Goal: Task Accomplishment & Management: Manage account settings

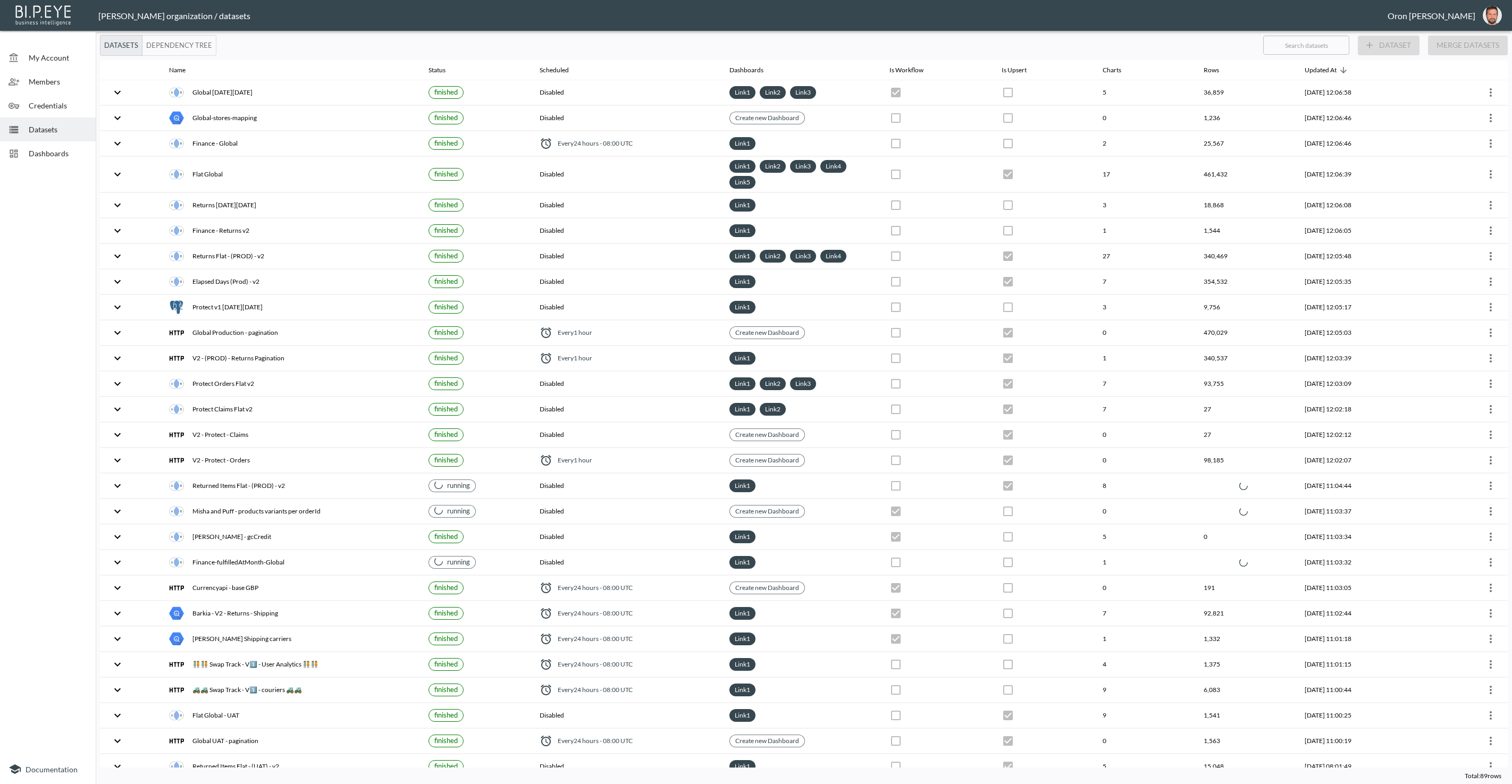
checkbox input "true"
checkbox input "false"
checkbox input "true"
checkbox input "false"
checkbox input "true"
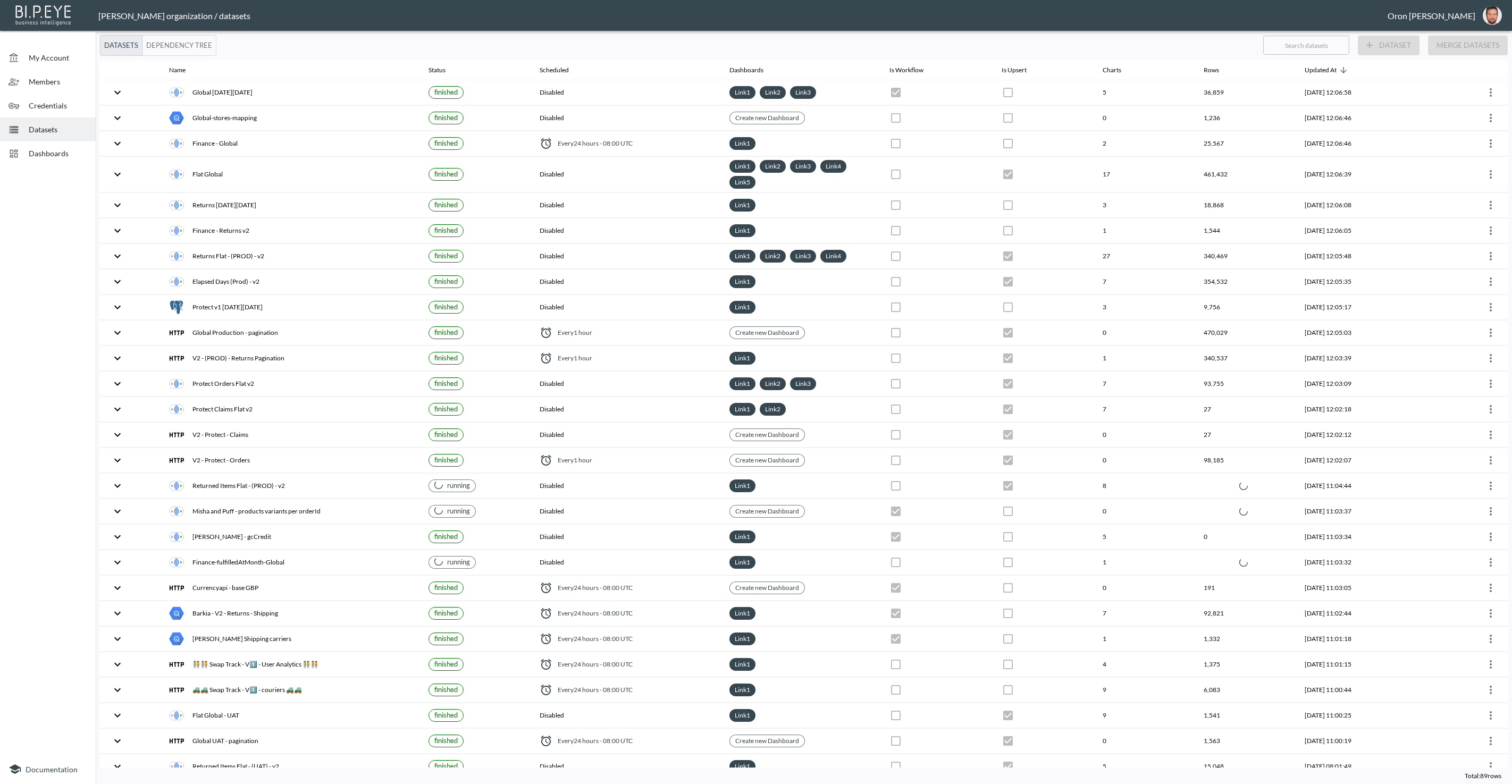
checkbox input "false"
checkbox input "true"
checkbox input "false"
checkbox input "true"
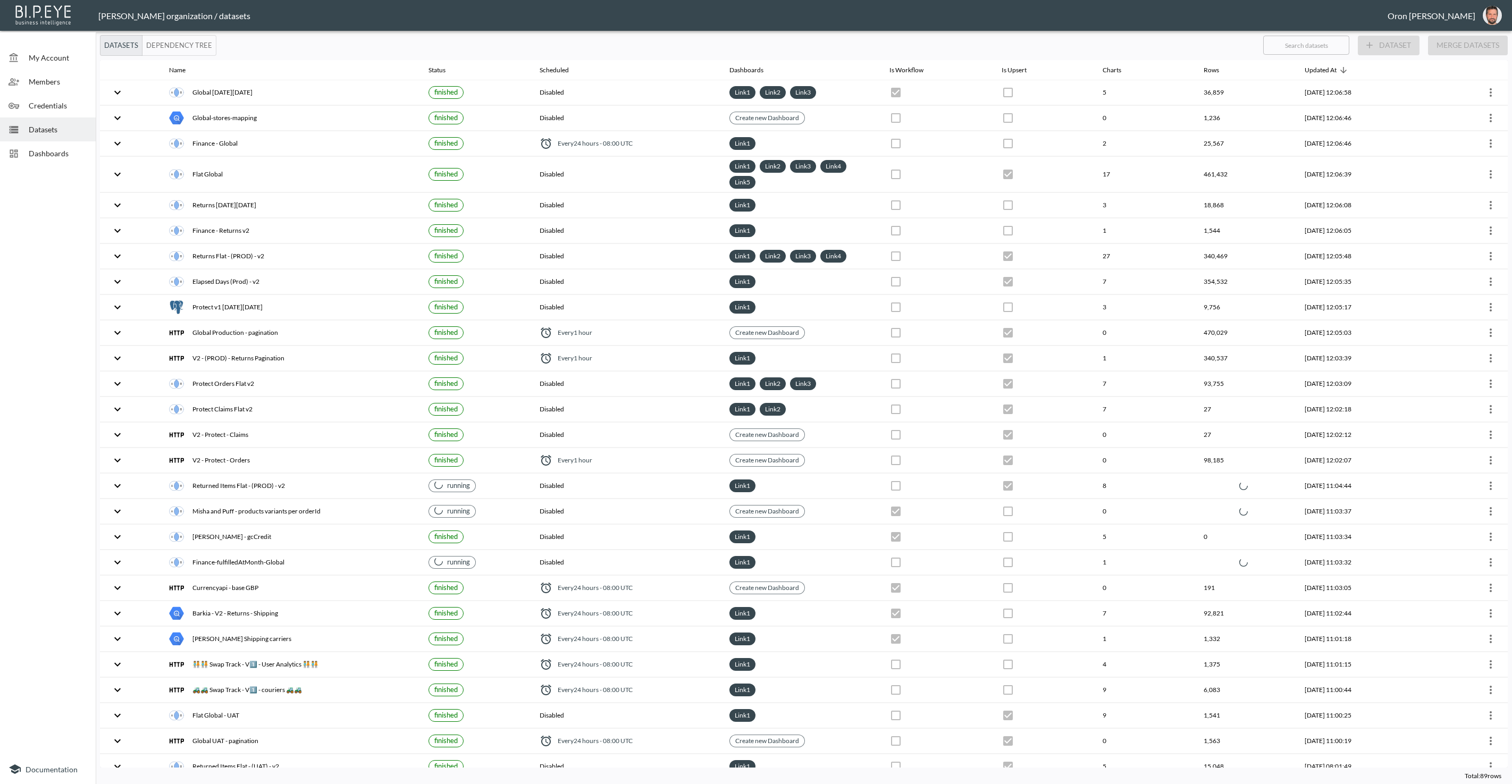
checkbox input "false"
checkbox input "true"
checkbox input "false"
checkbox input "true"
checkbox input "false"
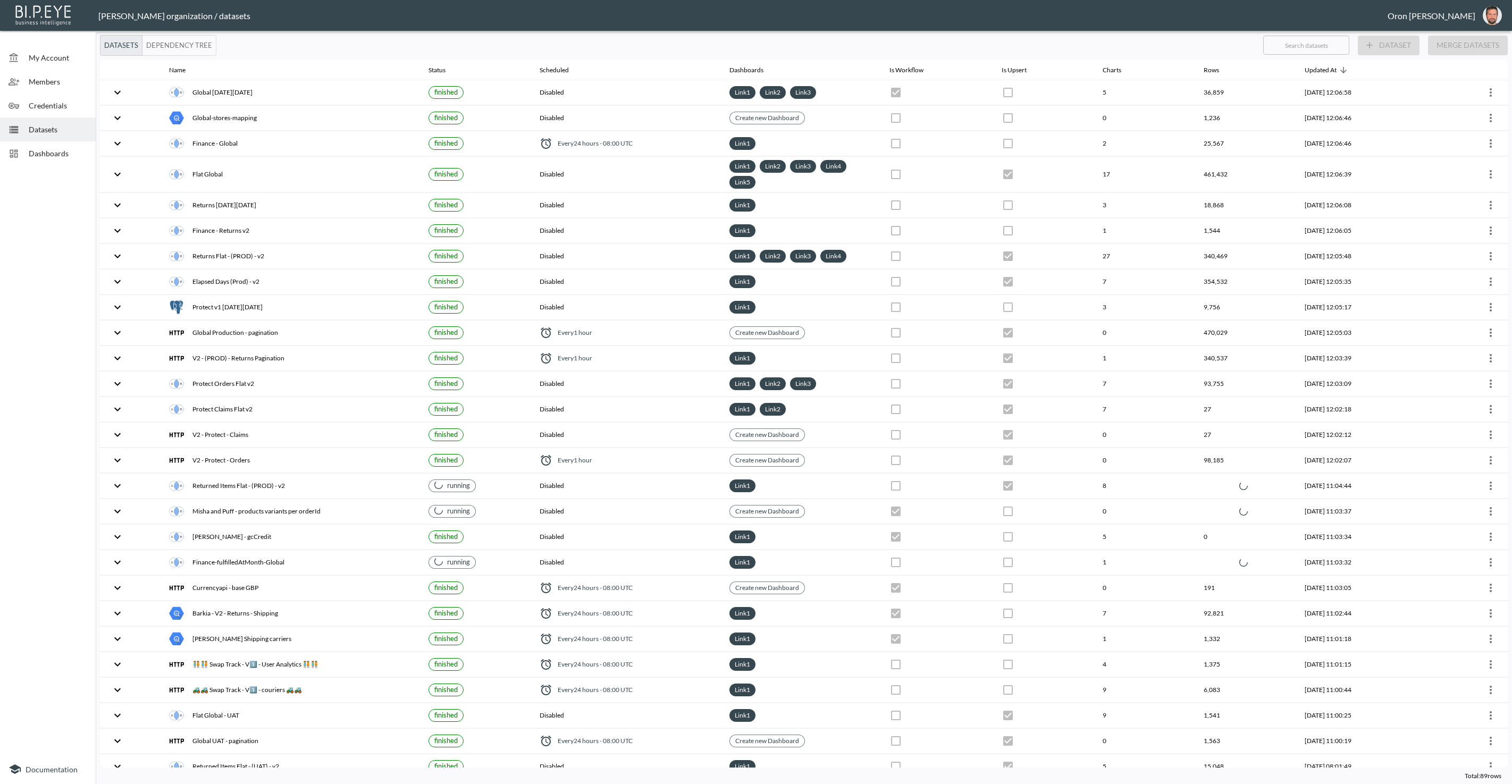
checkbox input "false"
checkbox input "true"
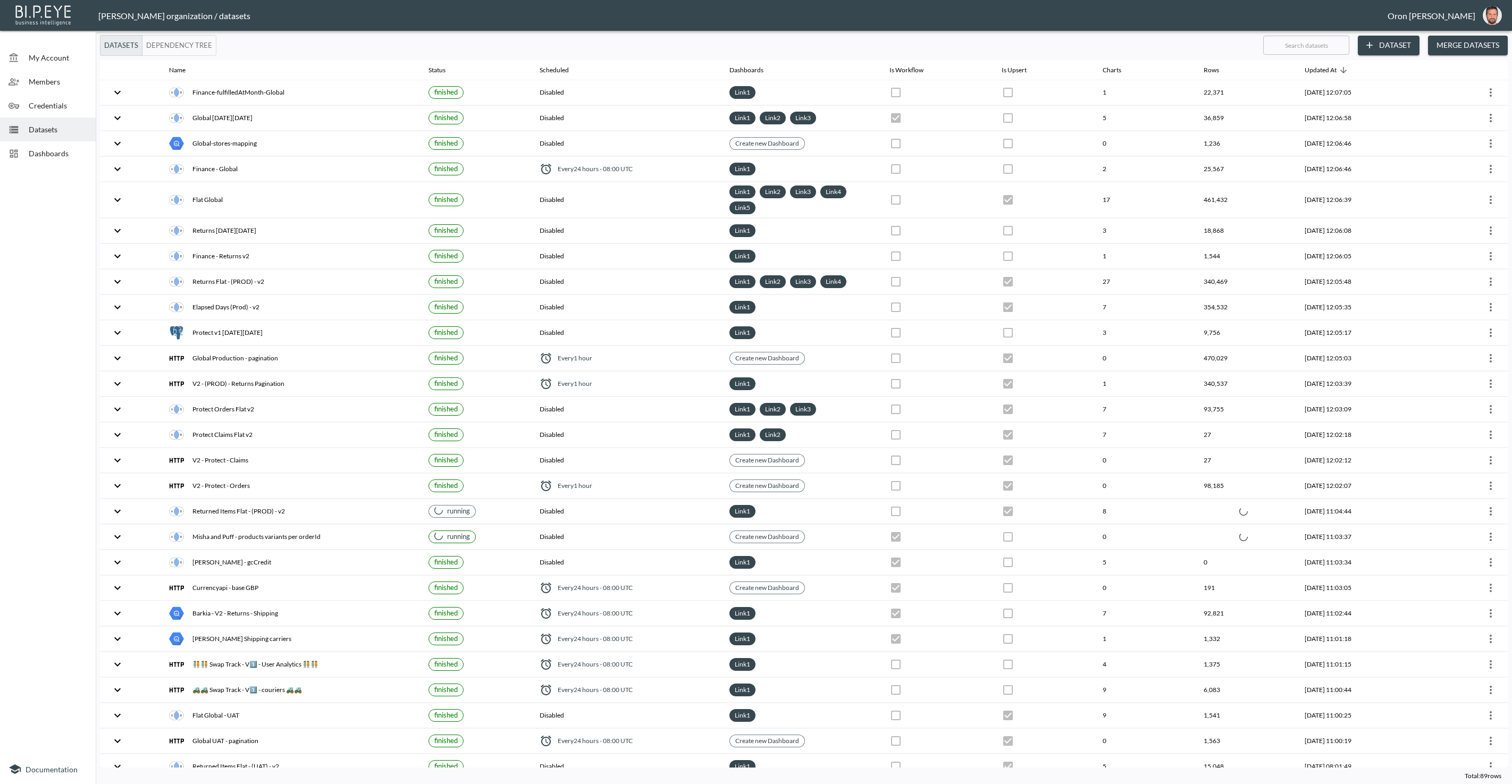
checkbox input "true"
checkbox input "false"
checkbox input "true"
checkbox input "false"
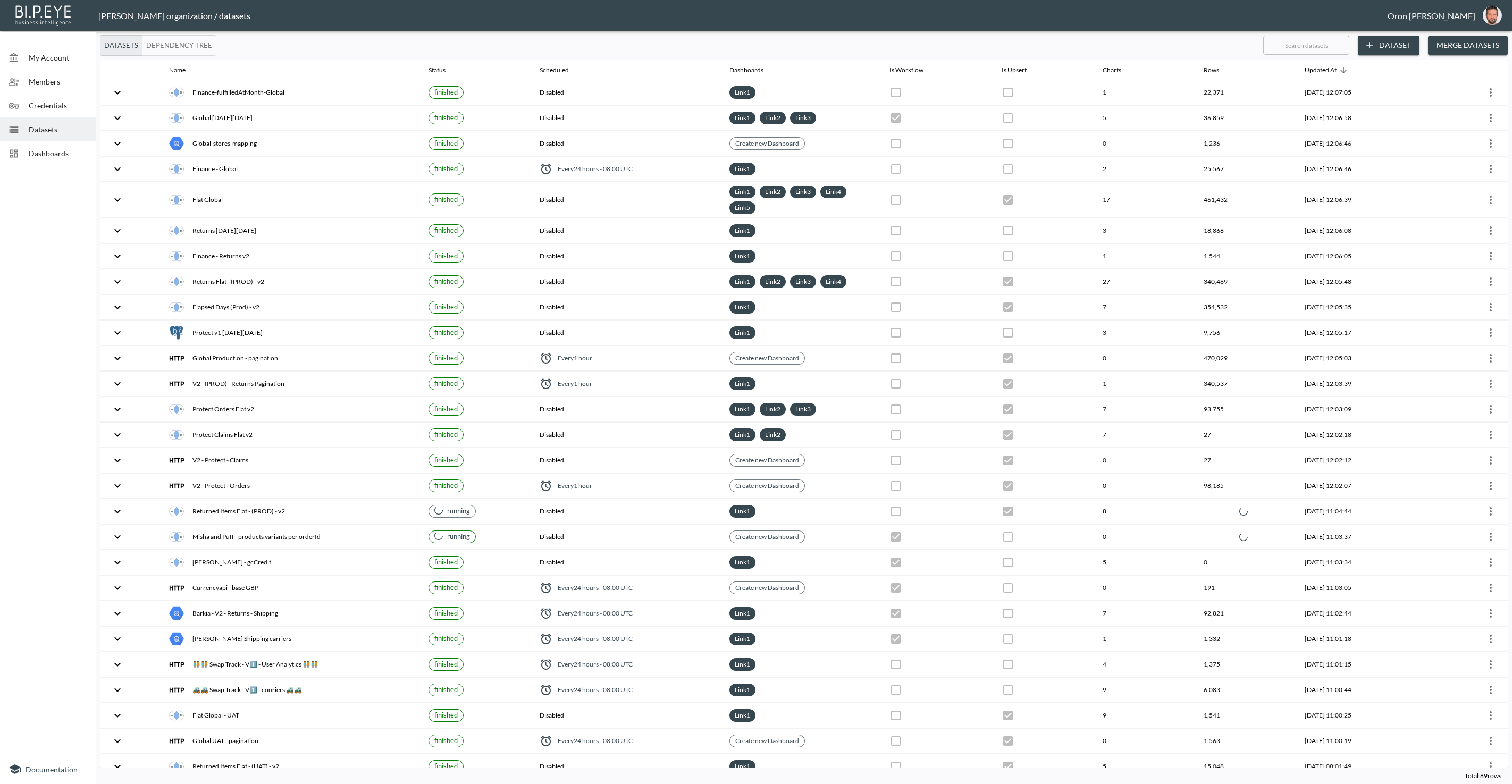
checkbox input "true"
checkbox input "false"
checkbox input "true"
checkbox input "false"
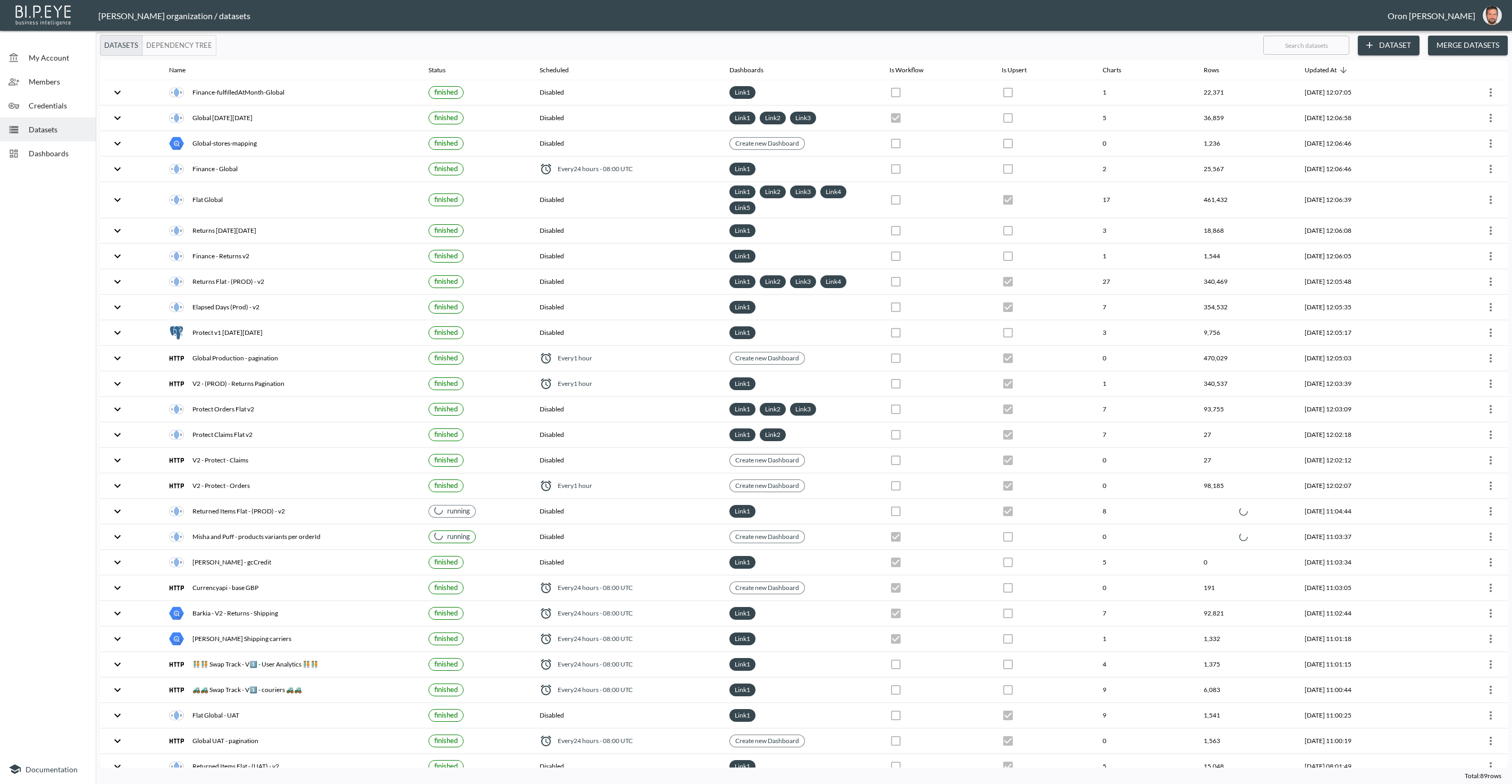
checkbox input "true"
checkbox input "false"
checkbox input "true"
checkbox input "false"
checkbox input "true"
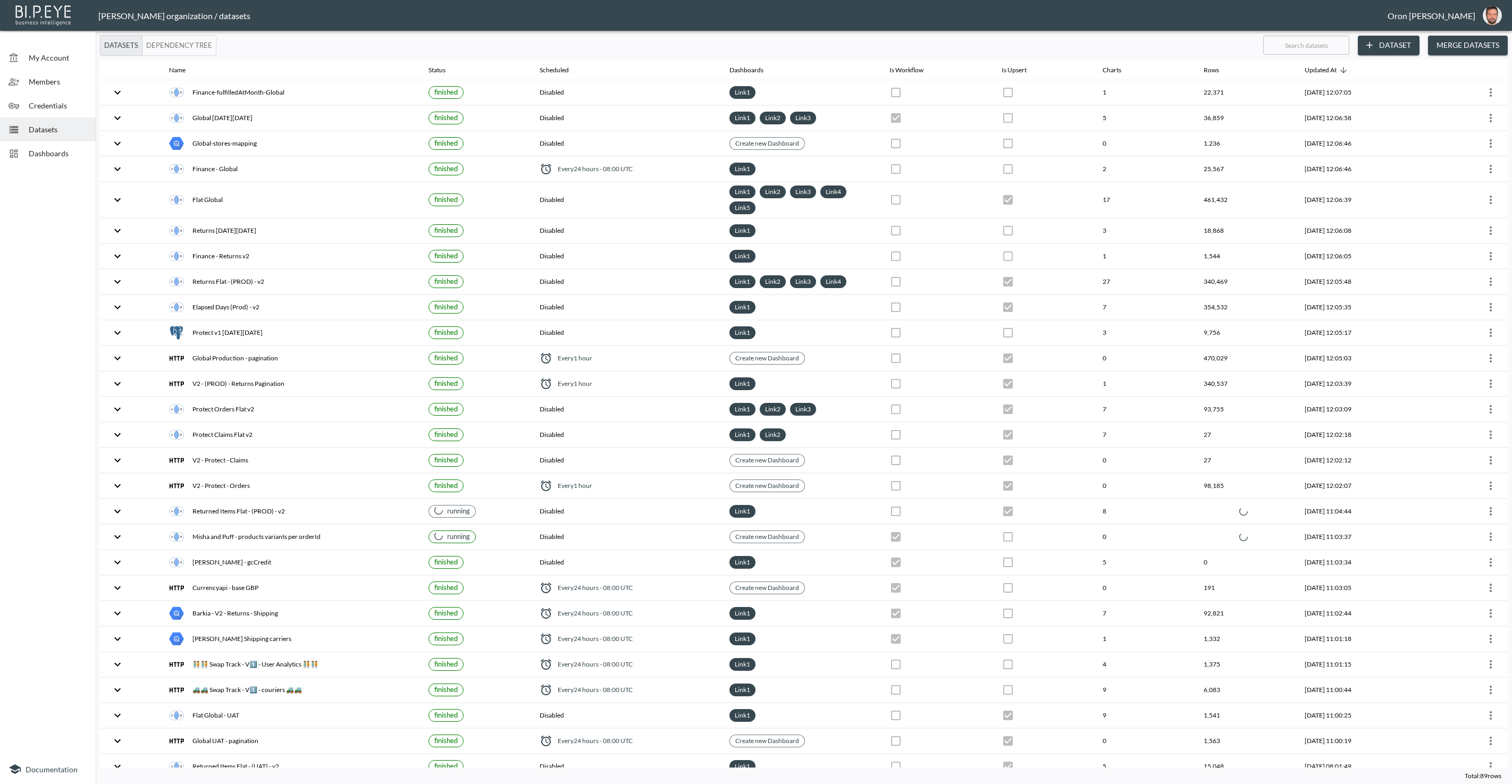
checkbox input "false"
checkbox input "true"
checkbox input "false"
checkbox input "true"
checkbox input "false"
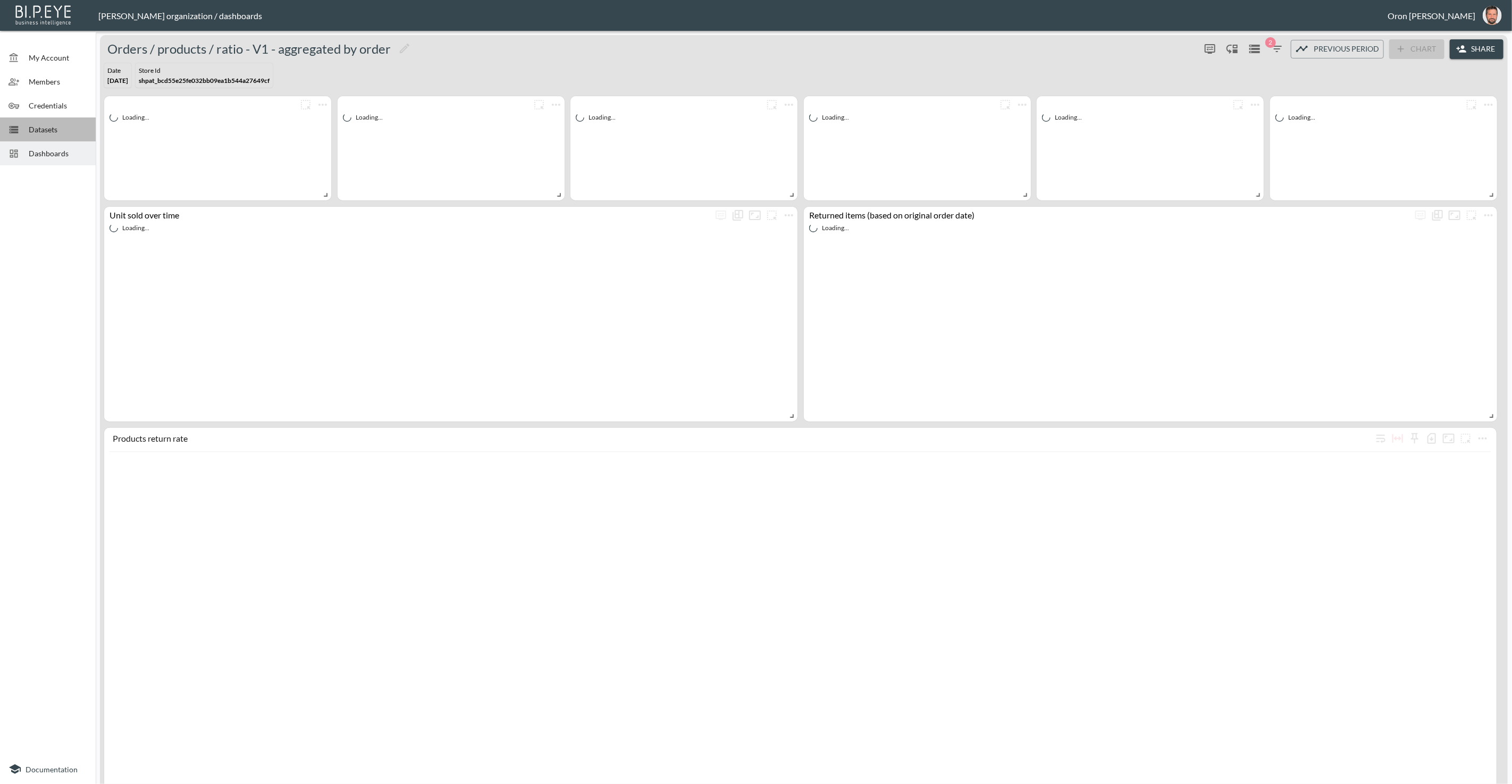
click at [48, 126] on span "Datasets" at bounding box center [58, 130] width 58 height 11
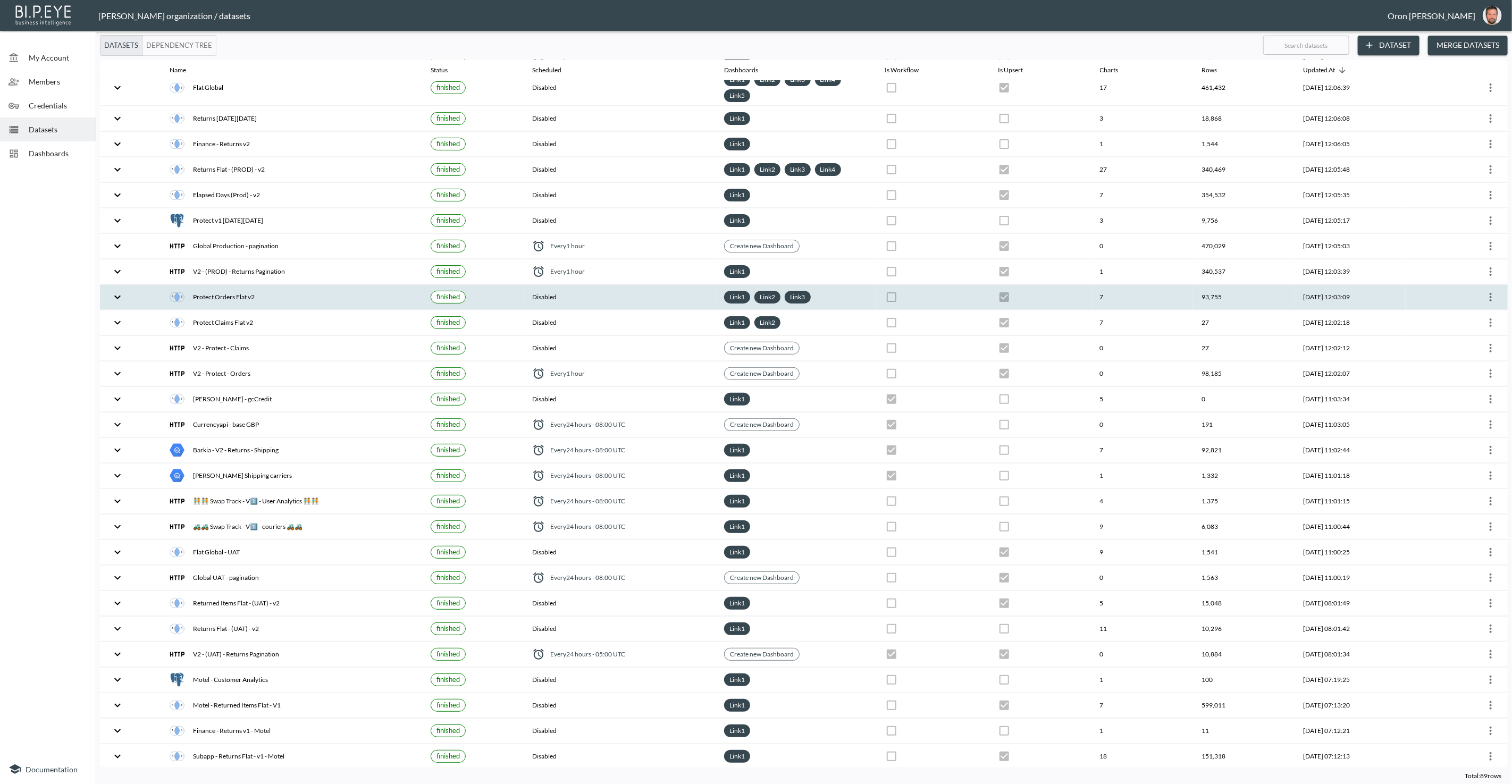
scroll to position [165, 0]
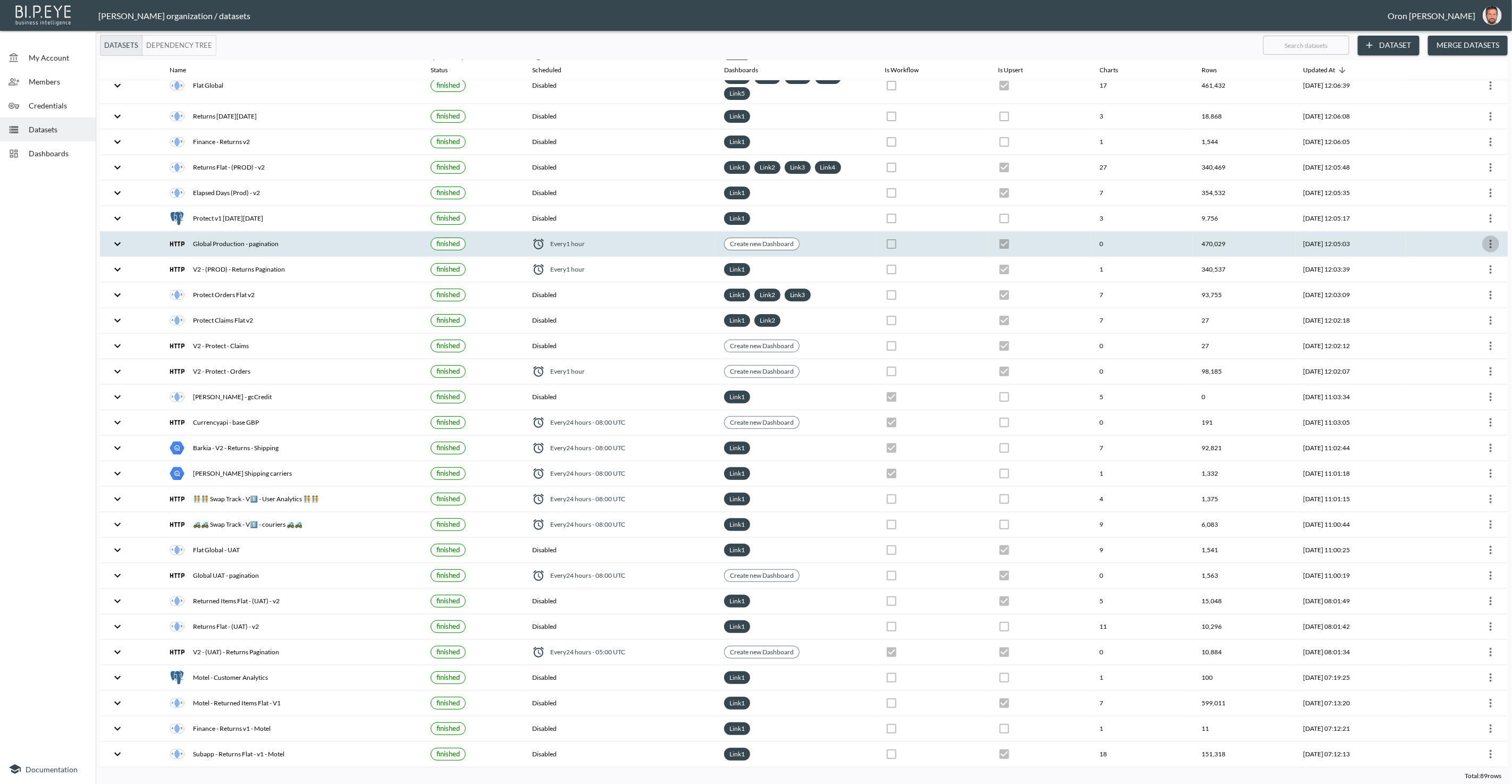
click at [1491, 238] on icon "more" at bounding box center [1490, 244] width 13 height 13
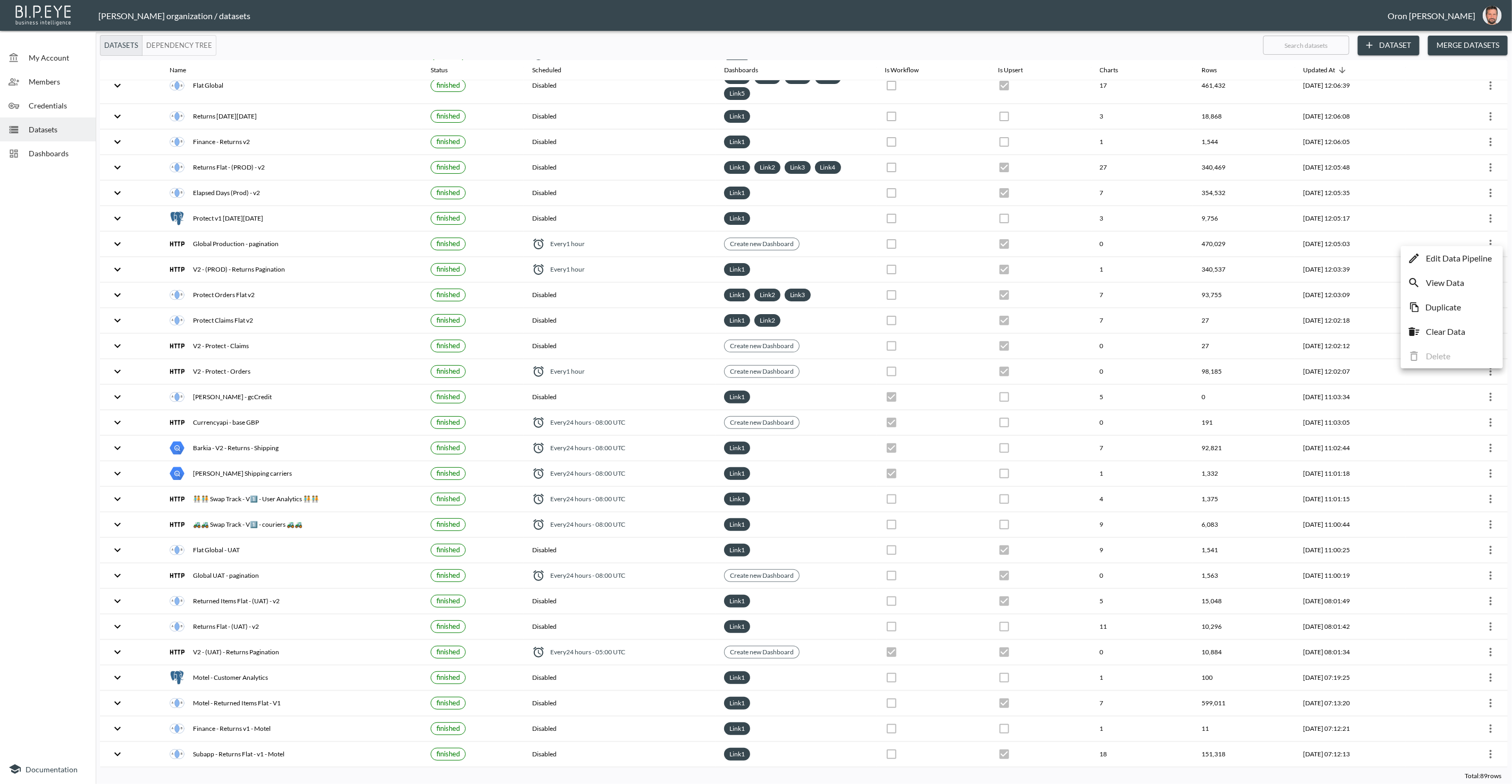
click at [1468, 256] on p "Edit Data Pipeline" at bounding box center [1458, 258] width 66 height 13
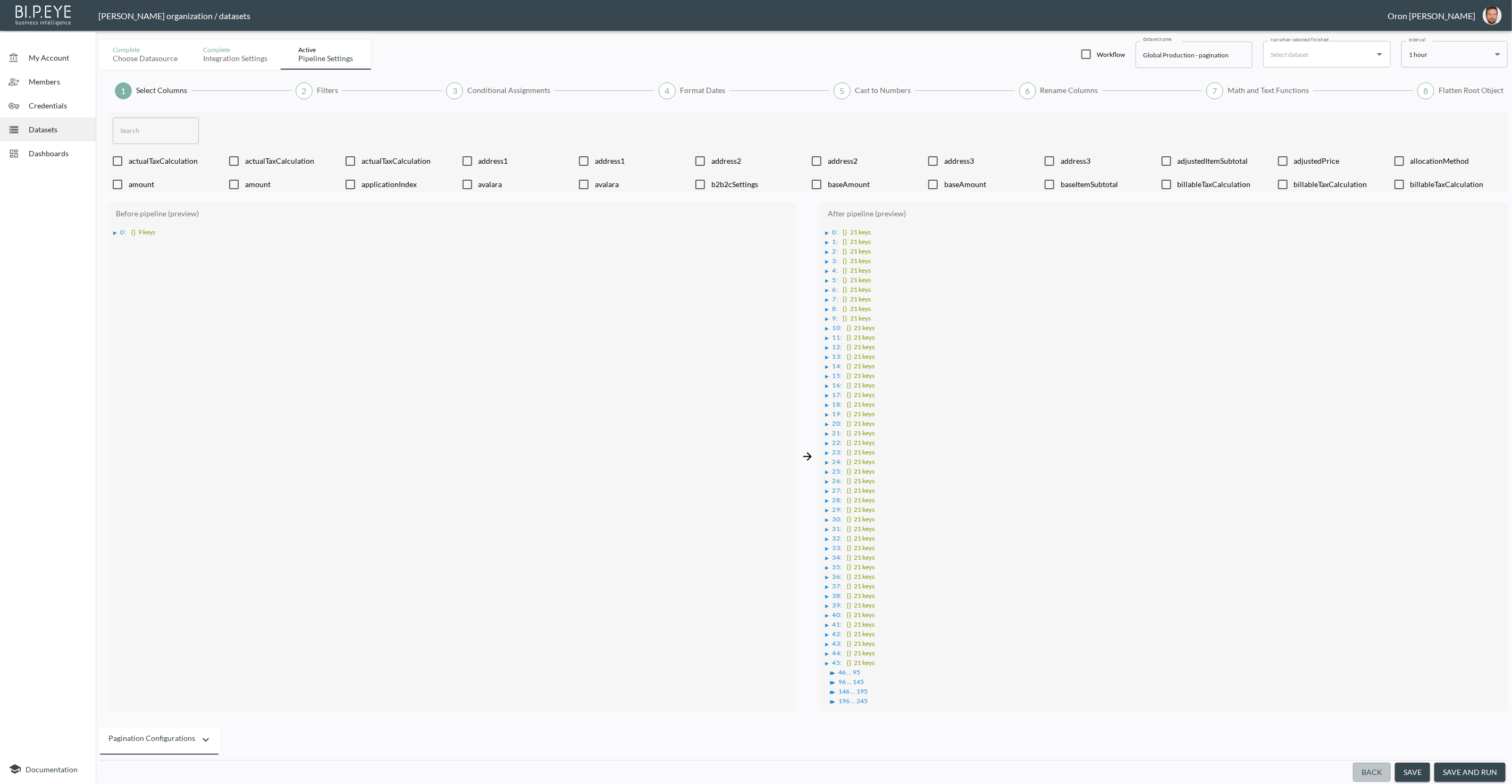
click at [1378, 771] on button "Back" at bounding box center [1372, 773] width 38 height 20
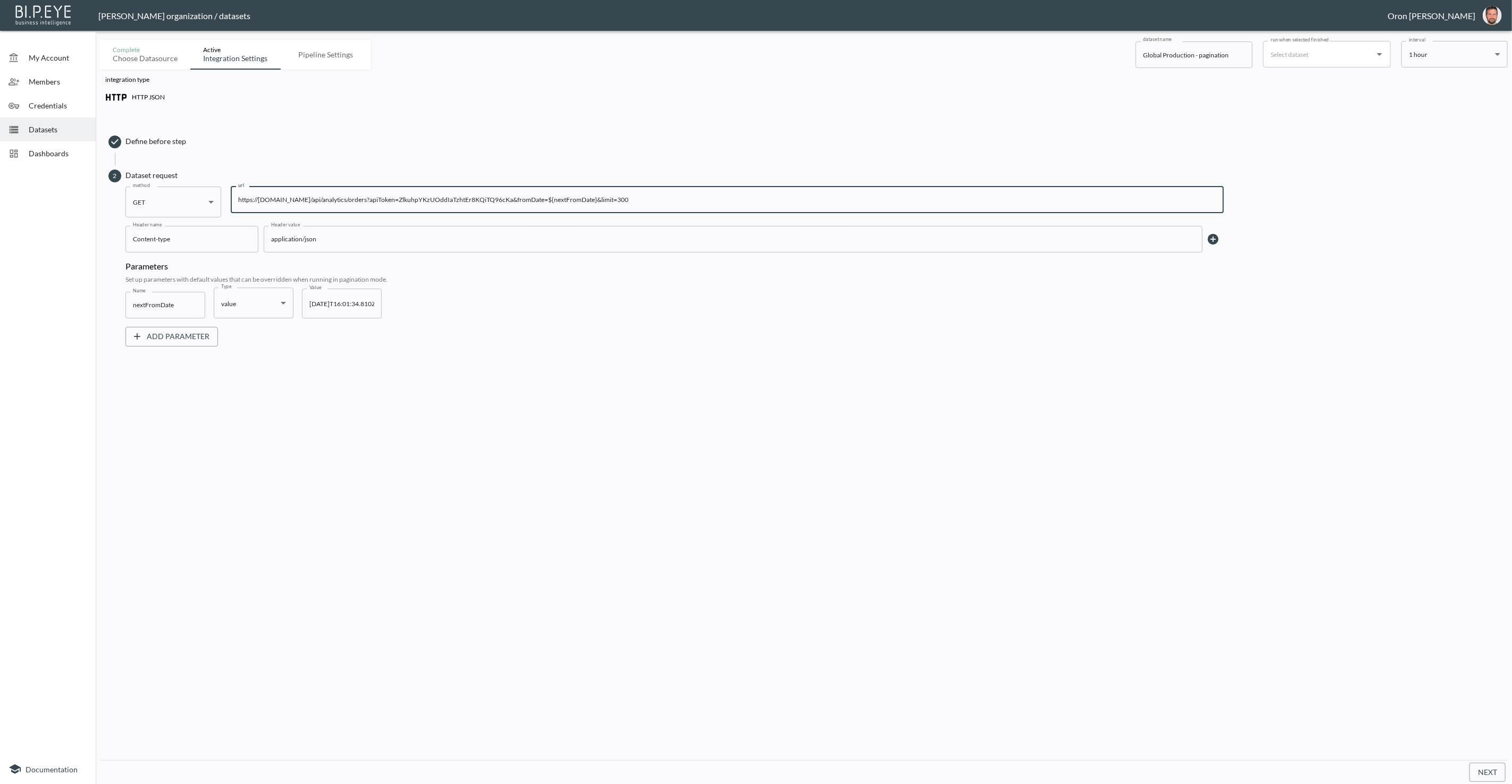
click at [707, 203] on input "https://swap-global-server-mfdugldntq-nw.a.run.app/api/analytics/orders?apiToke…" at bounding box center [727, 199] width 993 height 27
click at [62, 105] on span "Credentials" at bounding box center [58, 105] width 58 height 11
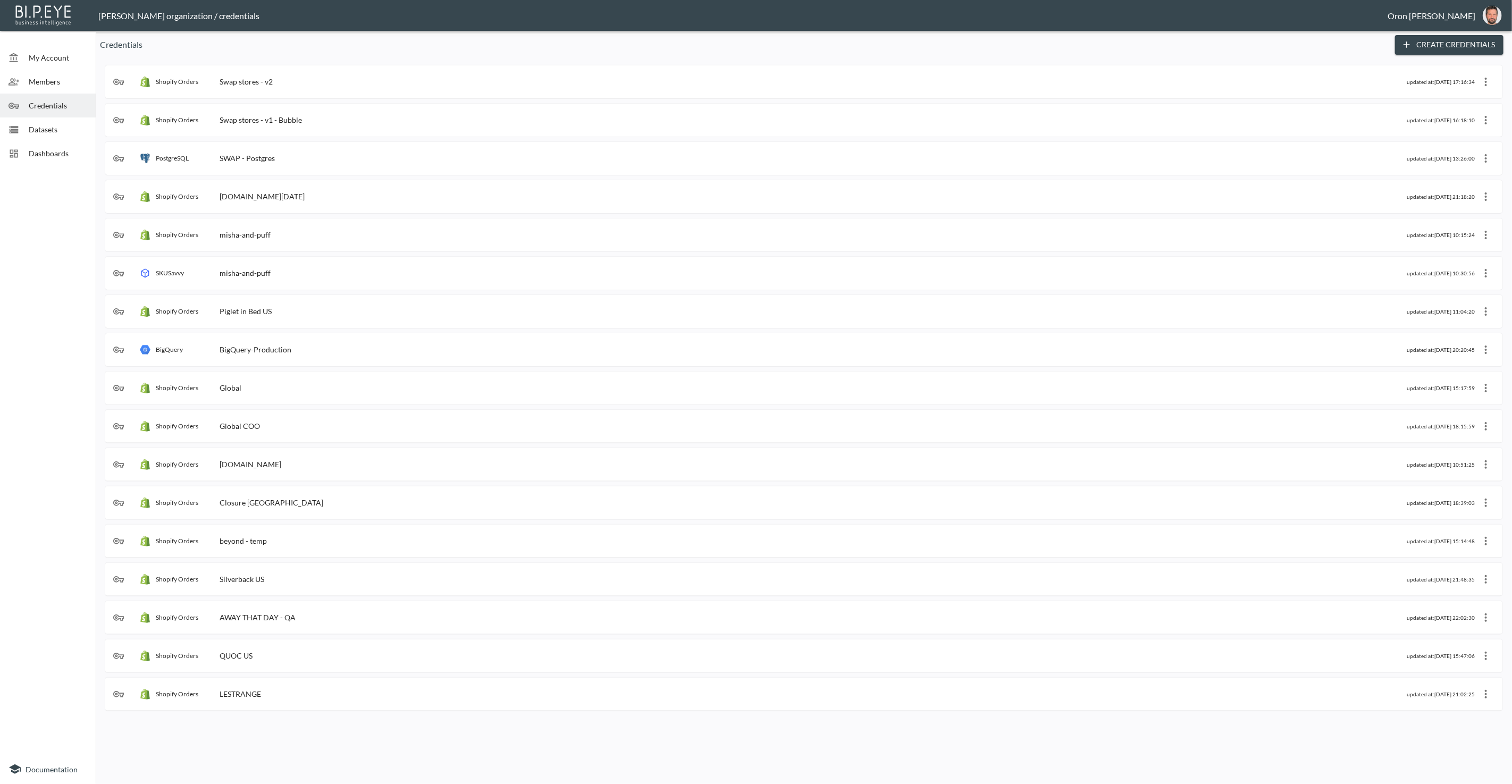
click at [1423, 49] on button "Create Credentials" at bounding box center [1448, 45] width 108 height 20
